Goal: Task Accomplishment & Management: Use online tool/utility

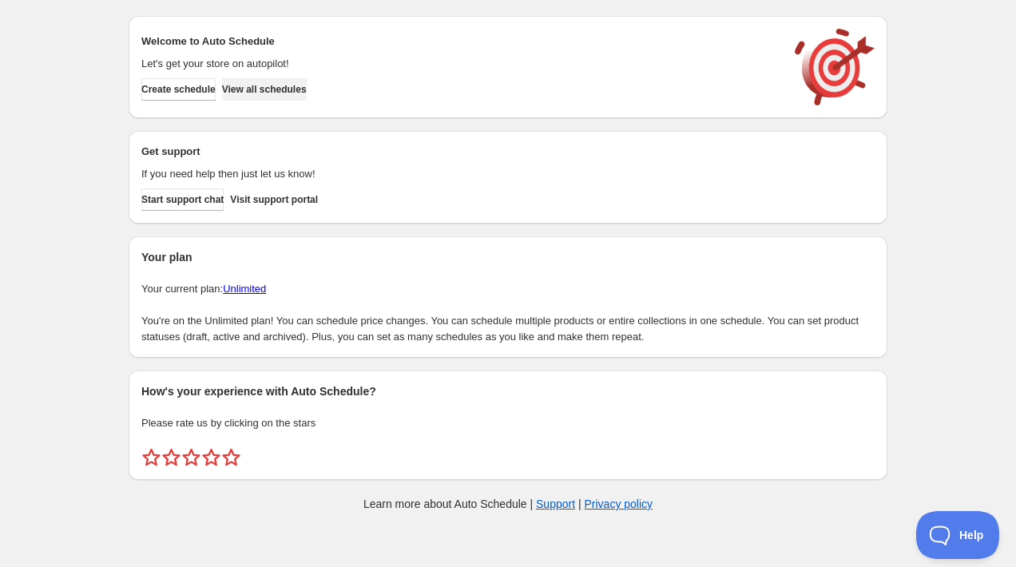
click at [307, 78] on button "View all schedules" at bounding box center [264, 89] width 85 height 22
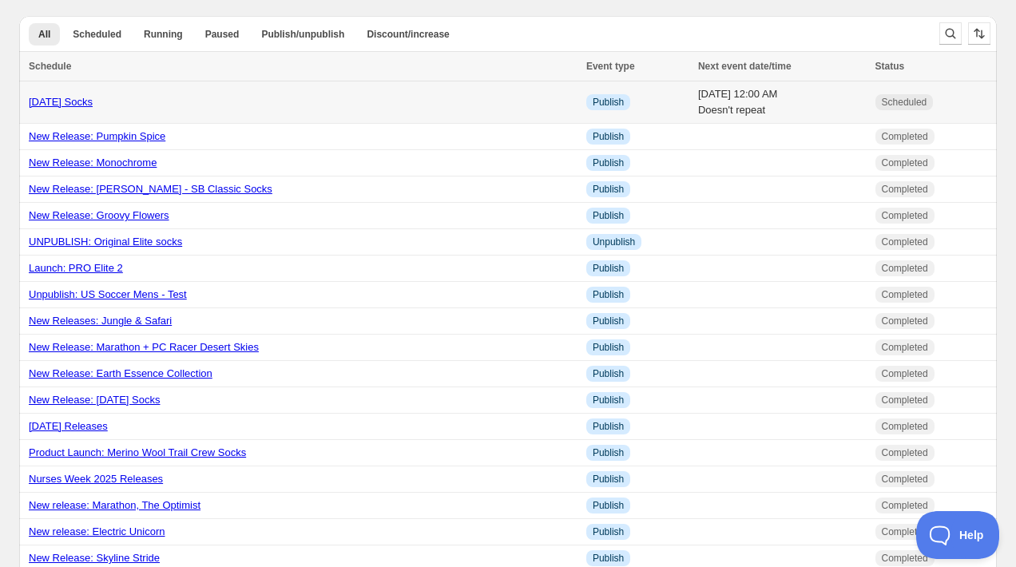
click at [93, 105] on link "2025 Halloween Socks" at bounding box center [61, 102] width 64 height 12
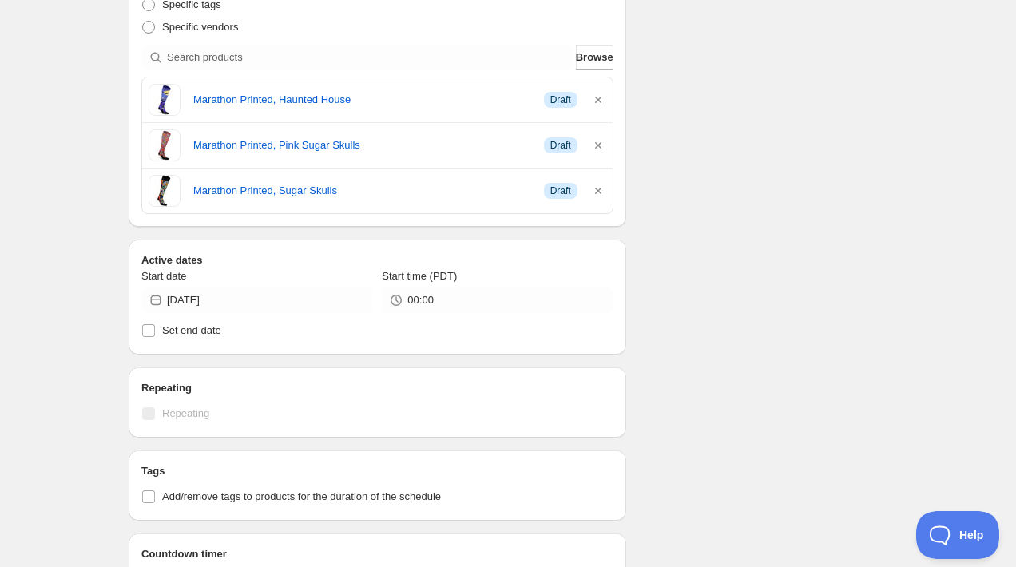
scroll to position [407, 0]
